Goal: Transaction & Acquisition: Purchase product/service

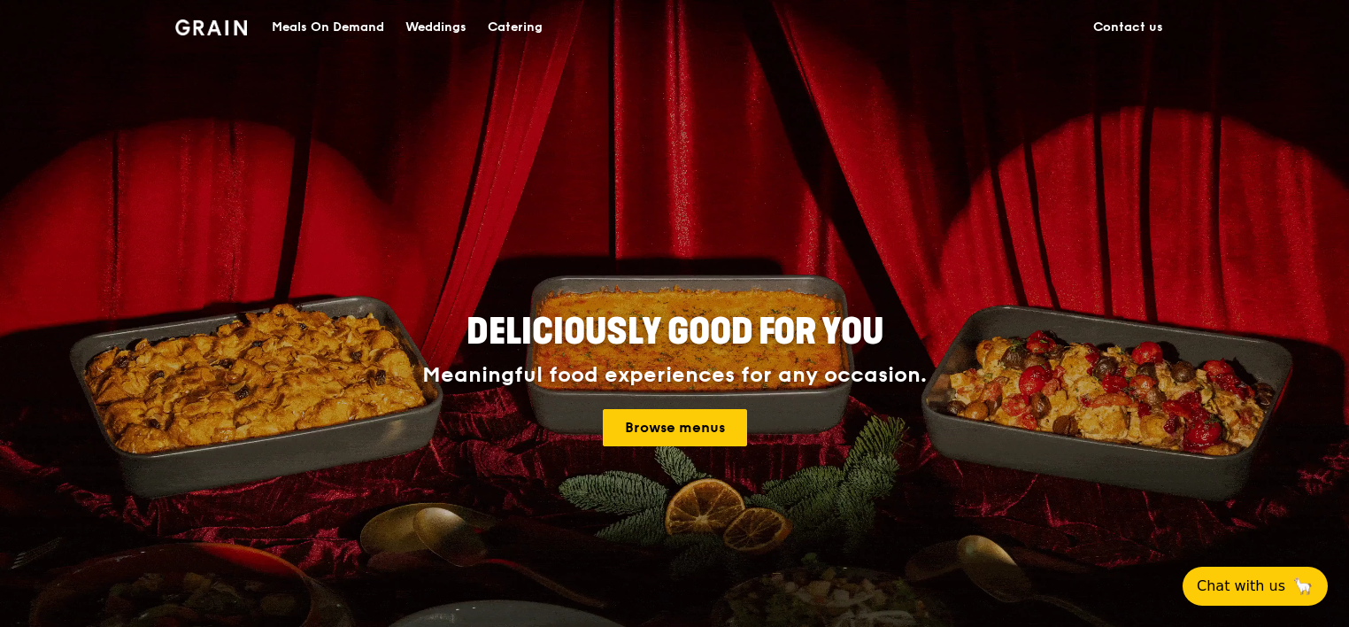
click at [358, 32] on div "Meals On Demand" at bounding box center [328, 27] width 112 height 53
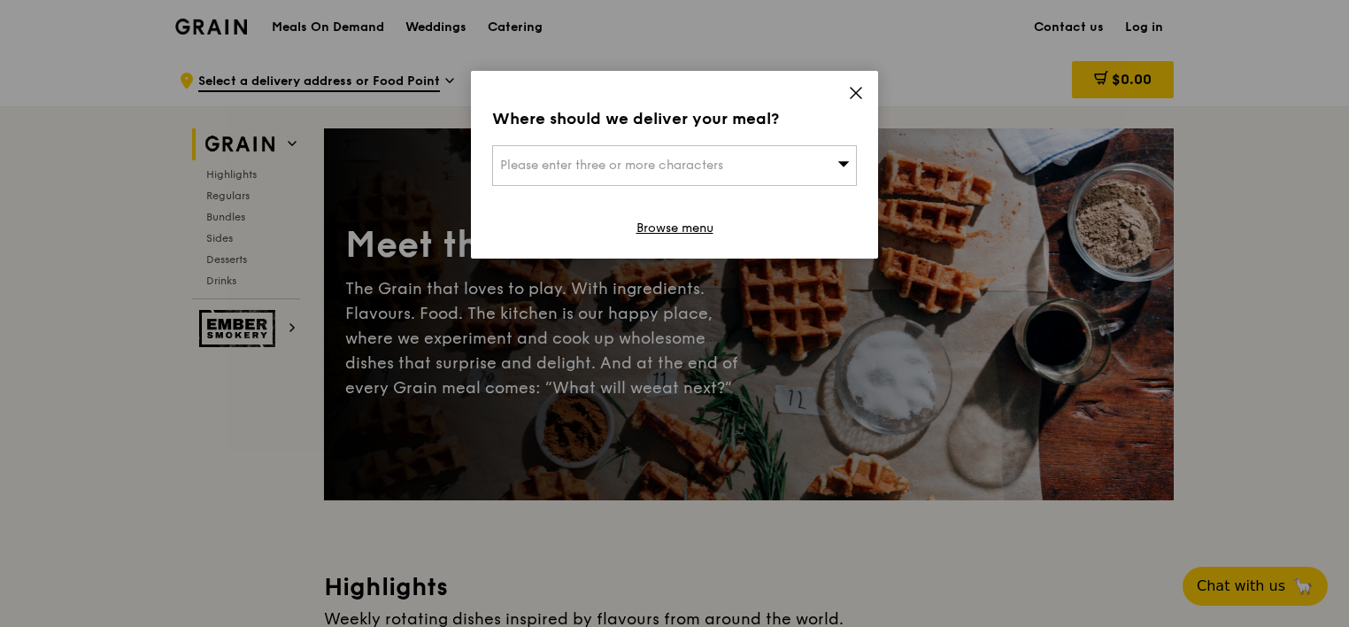
click at [858, 96] on icon at bounding box center [856, 93] width 16 height 16
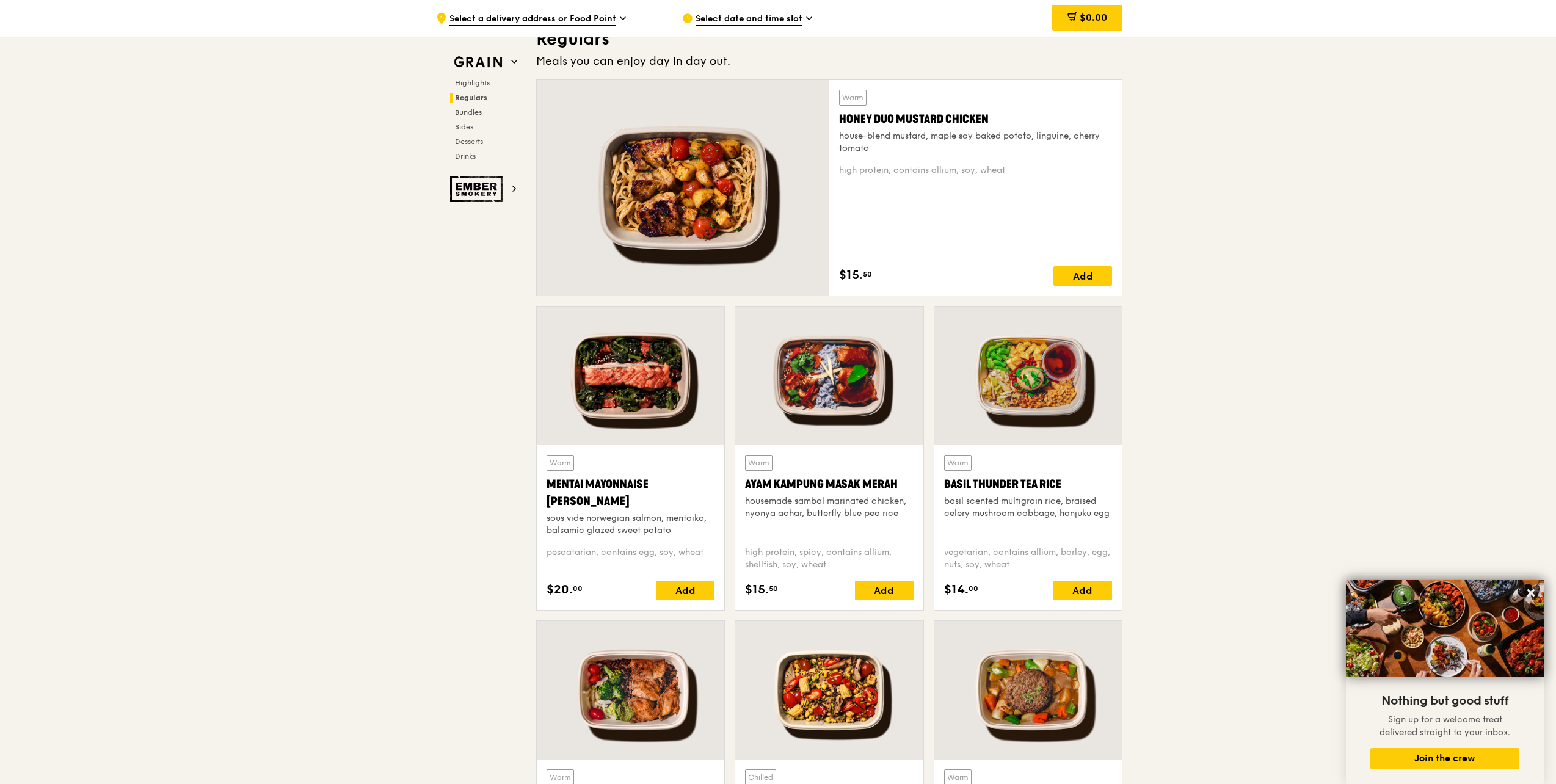
scroll to position [794, 0]
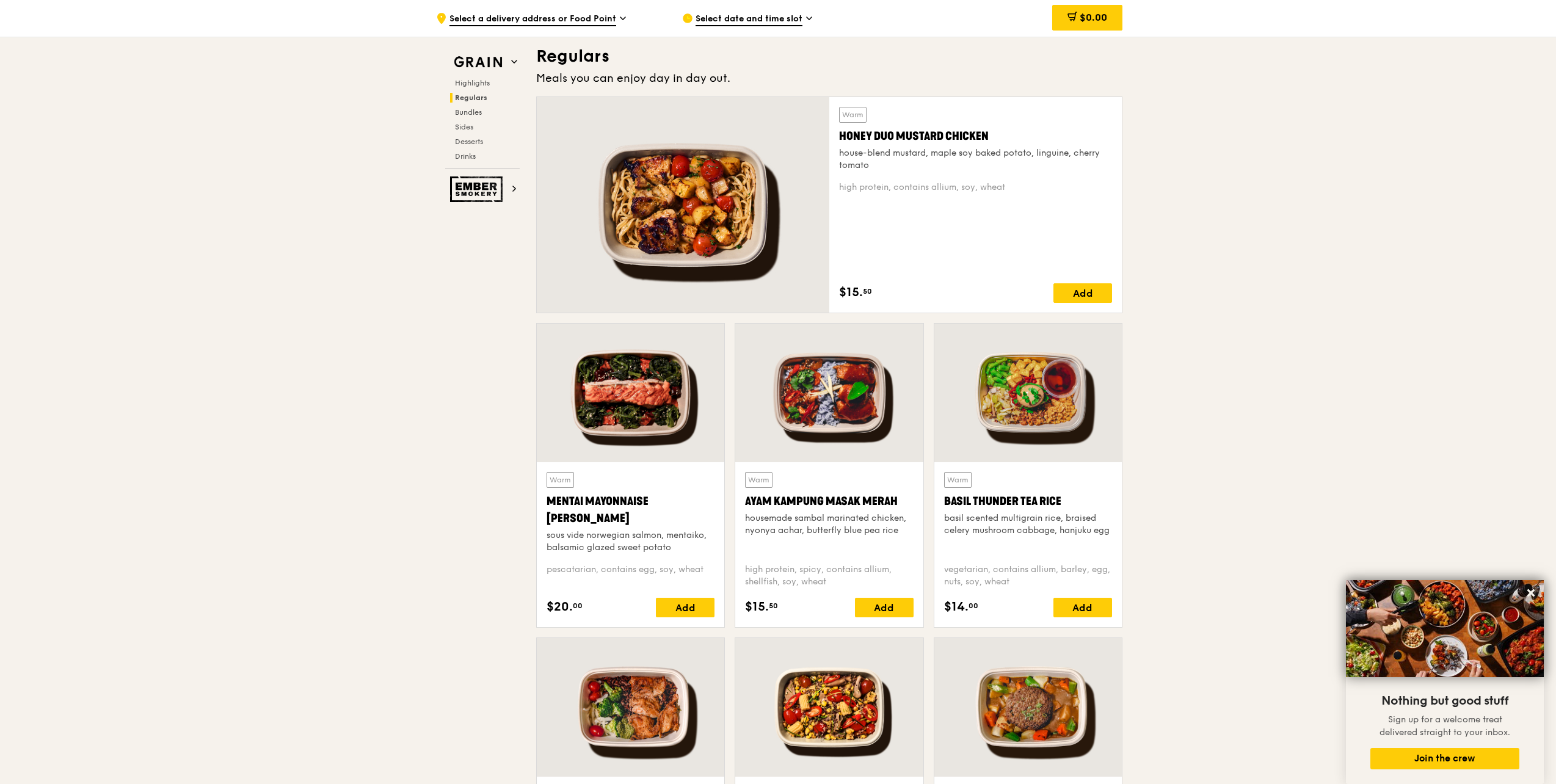
drag, startPoint x: 1032, startPoint y: 139, endPoint x: 835, endPoint y: 128, distance: 197.3
click at [835, 128] on div "Warm Honey Duo Mustard Chicken house-blend mustard, maple soy baked potato, lin…" at bounding box center [975, 205] width 292 height 215
copy div "Honey Duo Mustard Chicken"
